Goal: Information Seeking & Learning: Learn about a topic

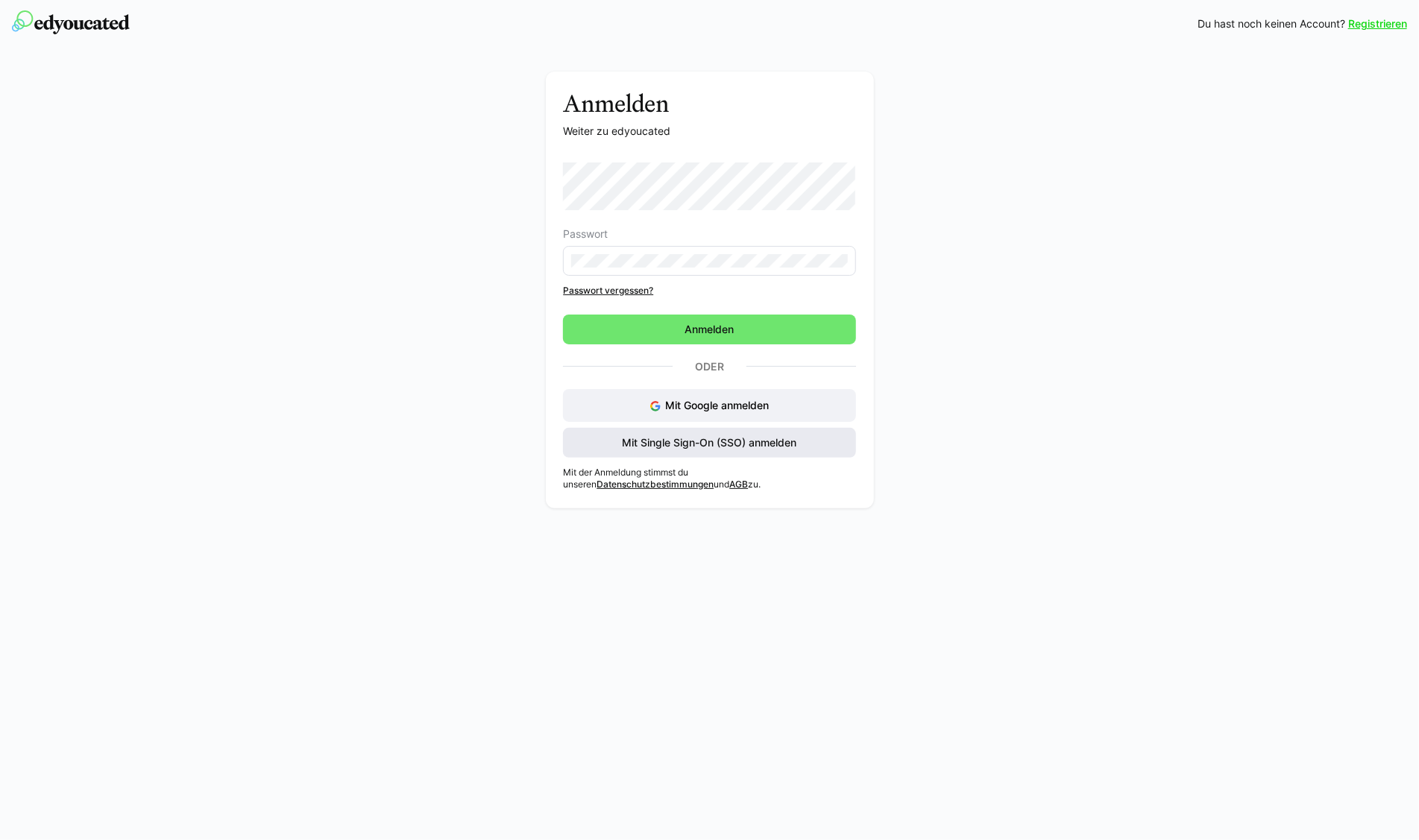
click at [705, 434] on span "Mit Single Sign-On (SSO) anmelden" at bounding box center [709, 443] width 292 height 29
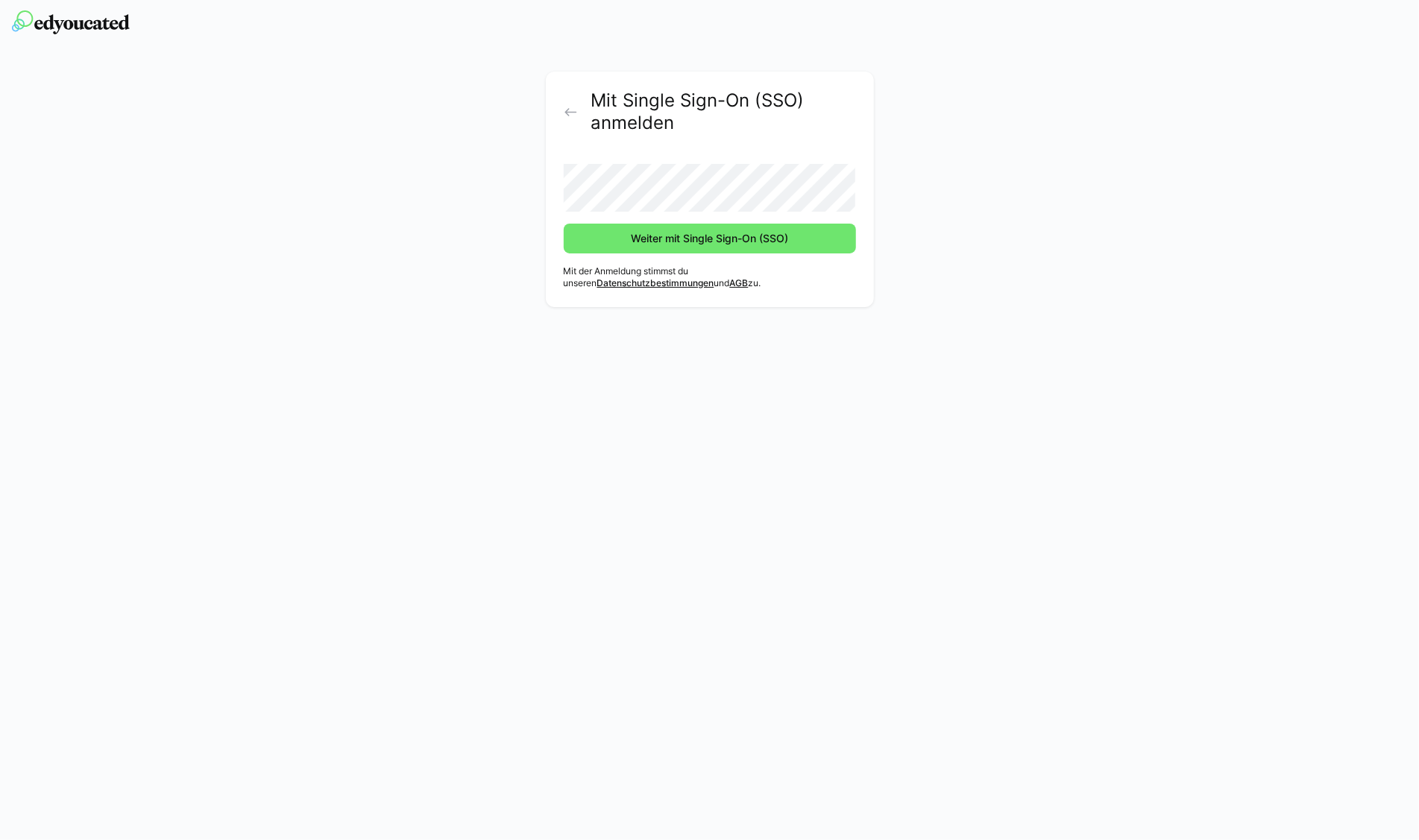
click at [564, 224] on button "Weiter mit Single Sign-On (SSO)" at bounding box center [710, 238] width 292 height 29
click at [720, 247] on span "Weiter mit Single Sign-On (SSO)" at bounding box center [710, 238] width 292 height 29
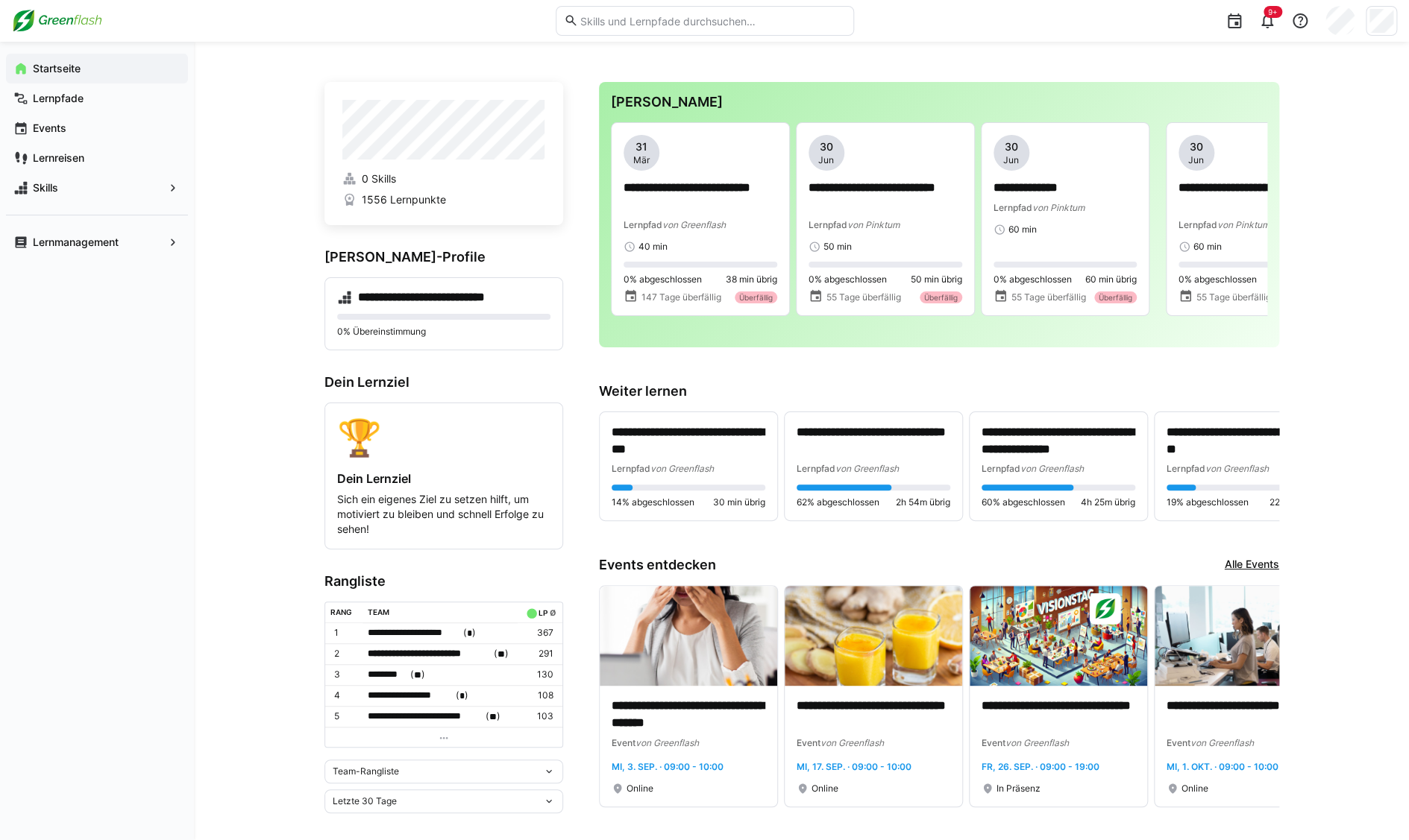
click at [632, 17] on input "text" at bounding box center [711, 21] width 267 height 14
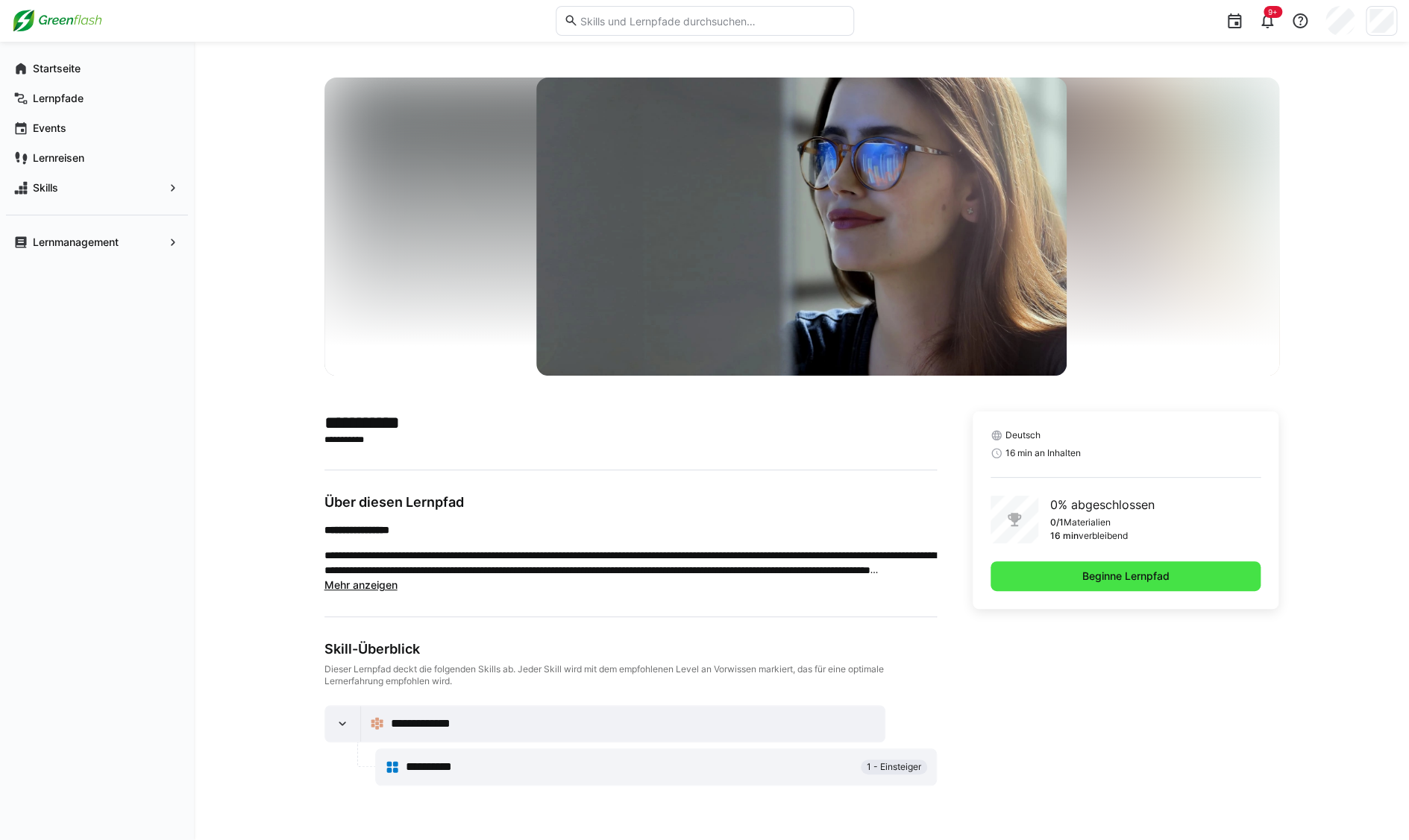
click at [1127, 582] on span "Beginne Lernpfad" at bounding box center [1125, 576] width 92 height 15
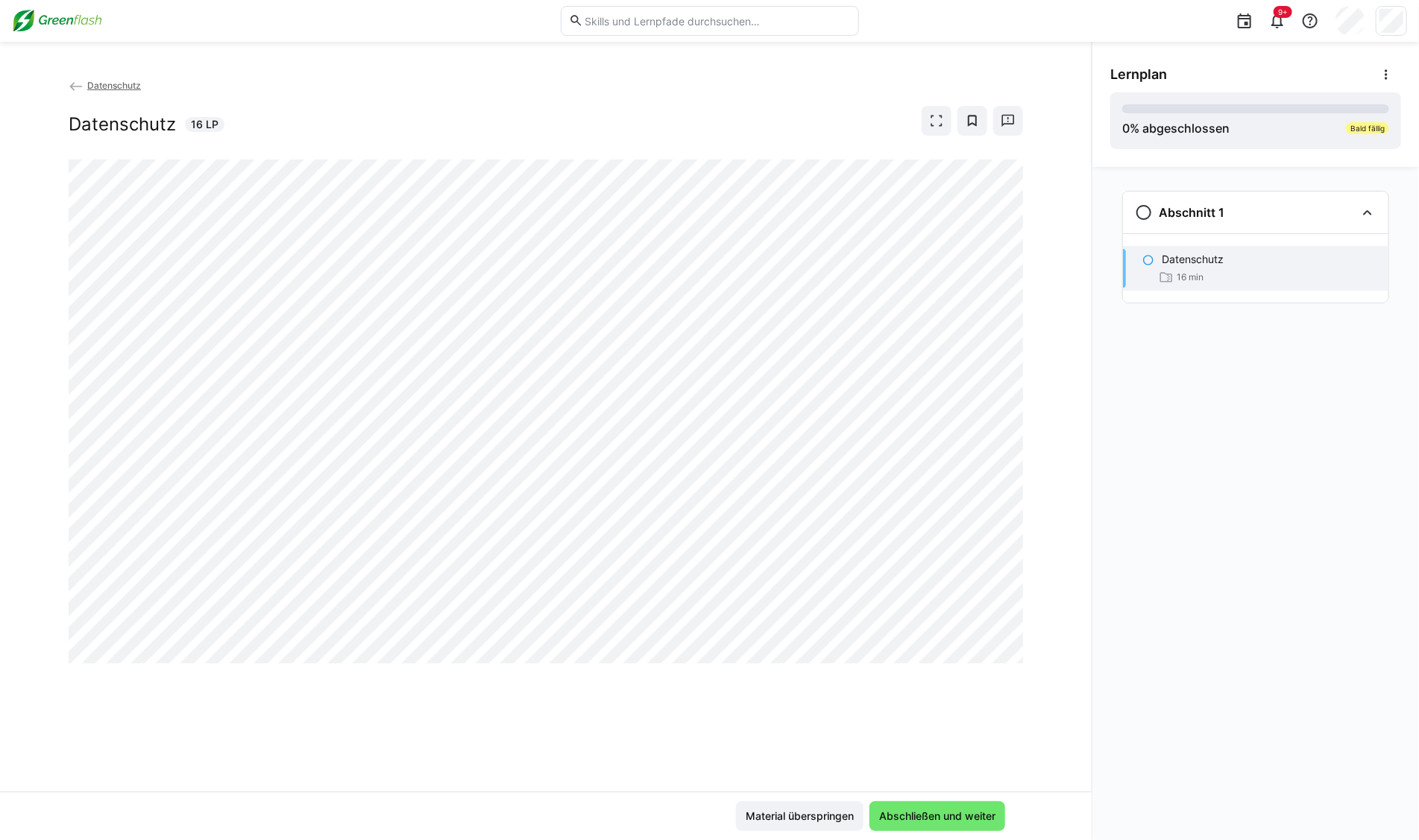
click at [1158, 268] on div "Datenschutz 16 min" at bounding box center [1255, 268] width 265 height 45
